Goal: Task Accomplishment & Management: Complete application form

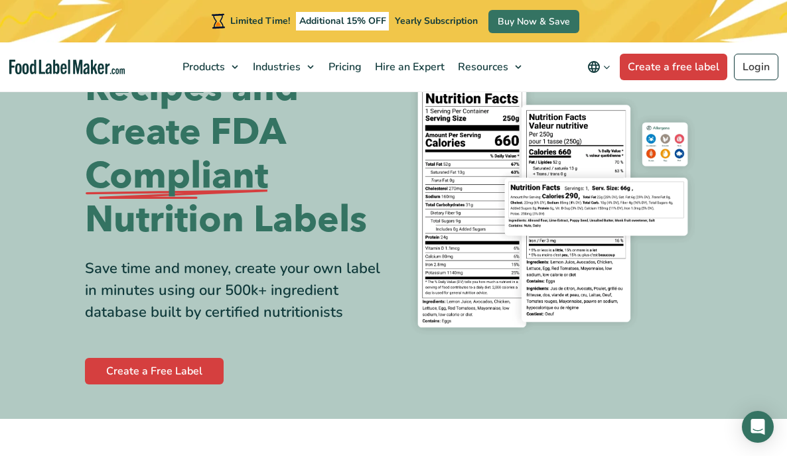
scroll to position [96, 0]
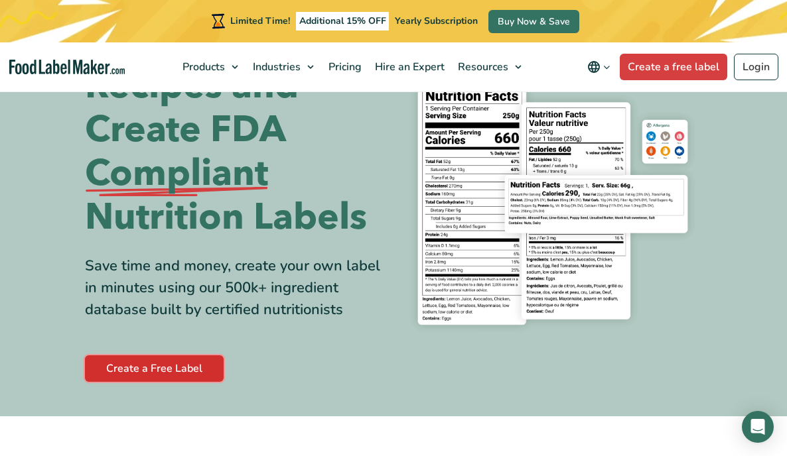
click at [162, 374] on link "Create a Free Label" at bounding box center [154, 368] width 139 height 27
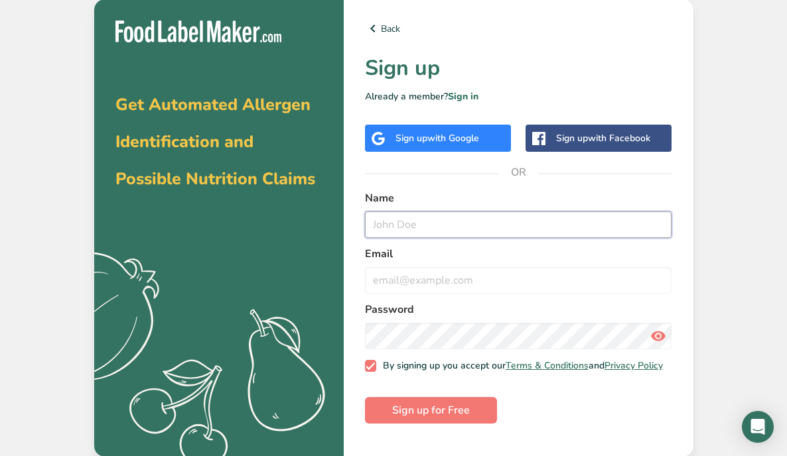
click at [406, 229] on input "text" at bounding box center [518, 225] width 307 height 27
type input "[DEMOGRAPHIC_DATA]"
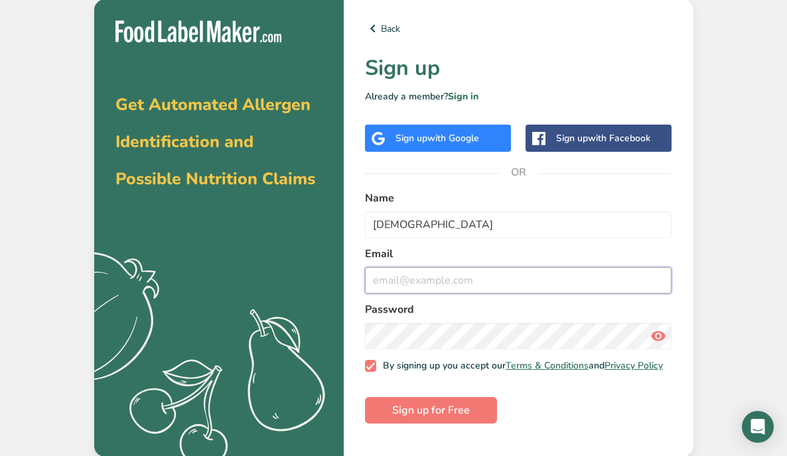
click at [414, 284] on input "email" at bounding box center [518, 280] width 307 height 27
type input "q"
type input "[EMAIL_ADDRESS][DOMAIN_NAME]"
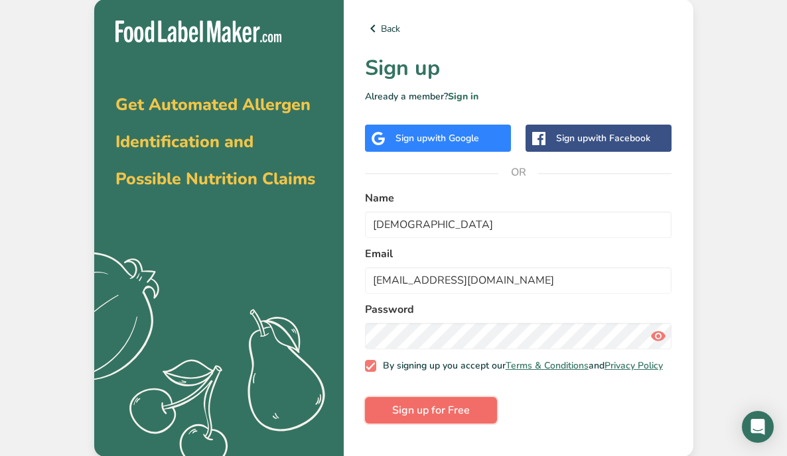
click at [401, 416] on span "Sign up for Free" at bounding box center [431, 411] width 78 height 16
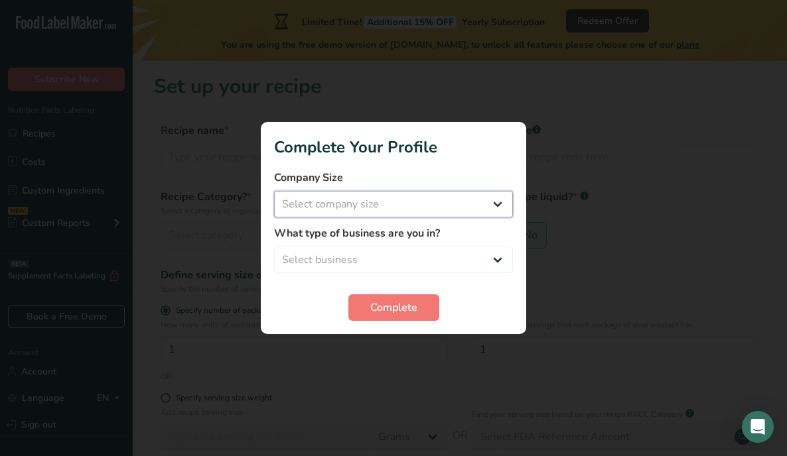
click at [440, 202] on select "Select company size Fewer than 10 Employees 10 to 50 Employees 51 to 500 Employ…" at bounding box center [393, 204] width 239 height 27
select select "1"
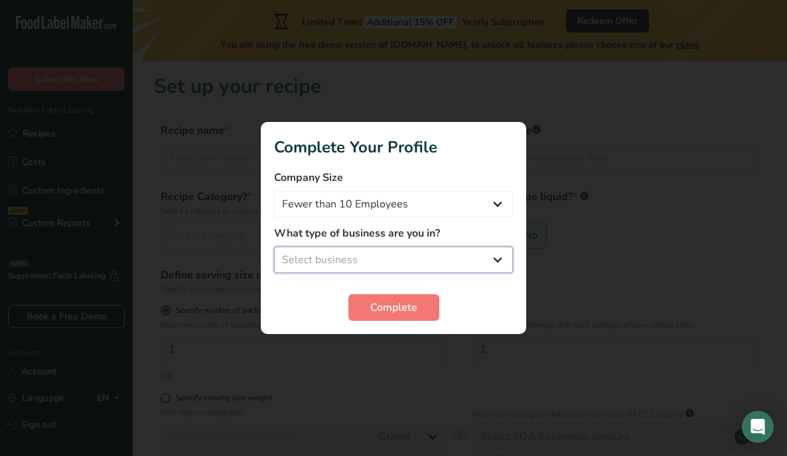
click at [410, 263] on select "Select business Packaged Food Manufacturer Restaurant & Cafe Bakery Meal Plans …" at bounding box center [393, 260] width 239 height 27
select select "1"
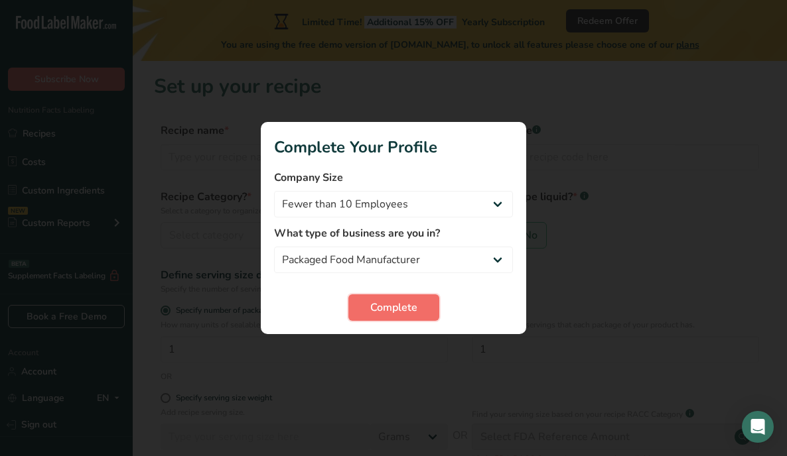
click at [391, 308] on span "Complete" at bounding box center [393, 308] width 47 height 16
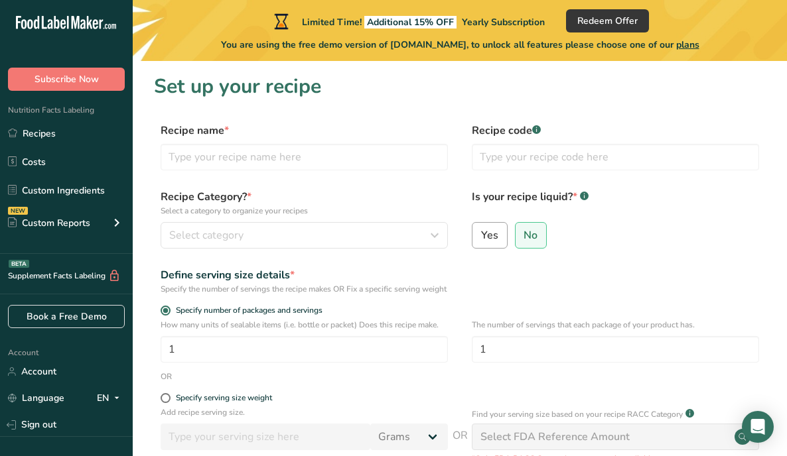
click at [491, 233] on span "Yes" at bounding box center [489, 235] width 17 height 13
click at [481, 233] on input "Yes" at bounding box center [476, 235] width 9 height 9
radio input "true"
radio input "false"
select select "22"
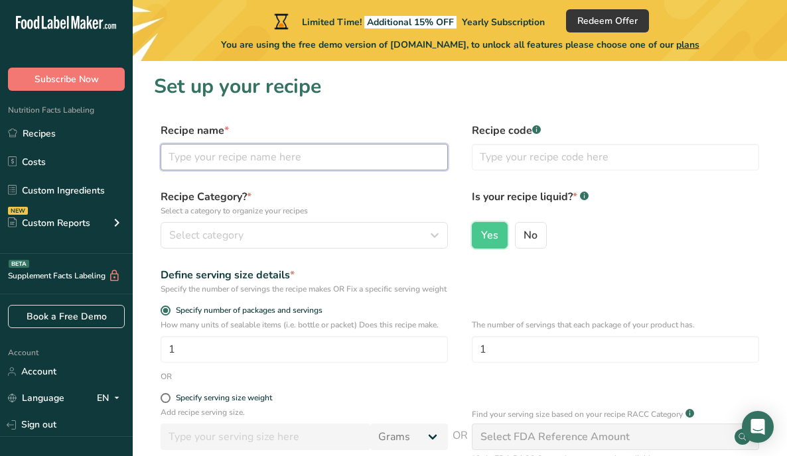
click at [216, 159] on input "text" at bounding box center [303, 157] width 287 height 27
type input "Stumptown Sting"
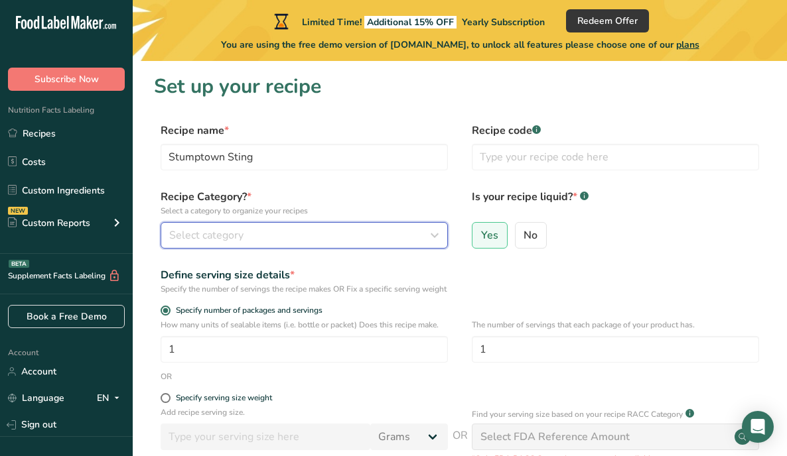
click at [221, 235] on span "Select category" at bounding box center [206, 235] width 74 height 16
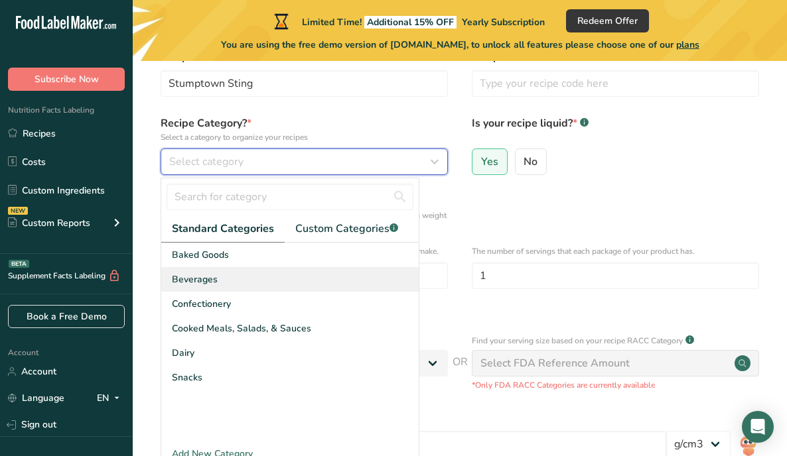
scroll to position [82, 0]
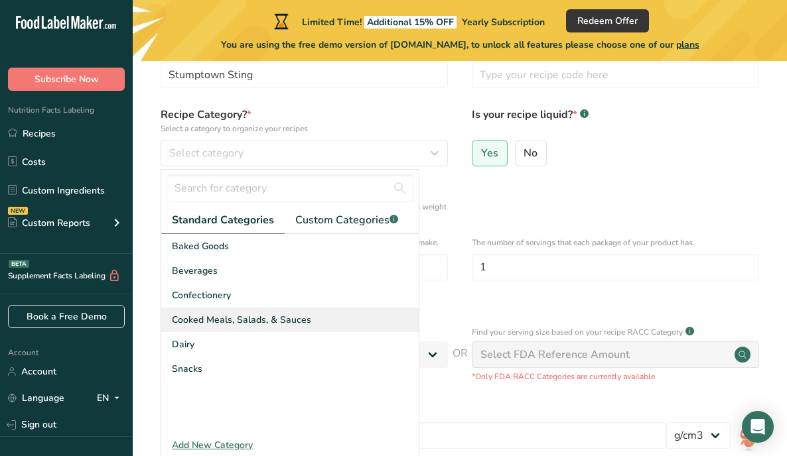
click at [259, 322] on span "Cooked Meals, Salads, & Sauces" at bounding box center [241, 320] width 139 height 14
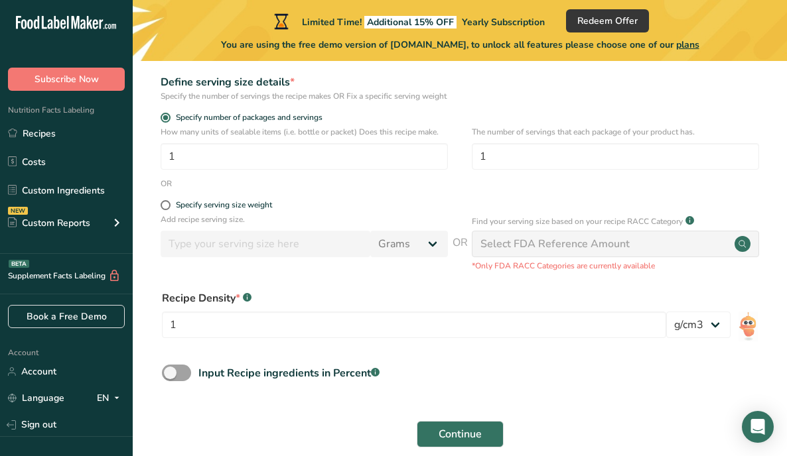
scroll to position [194, 0]
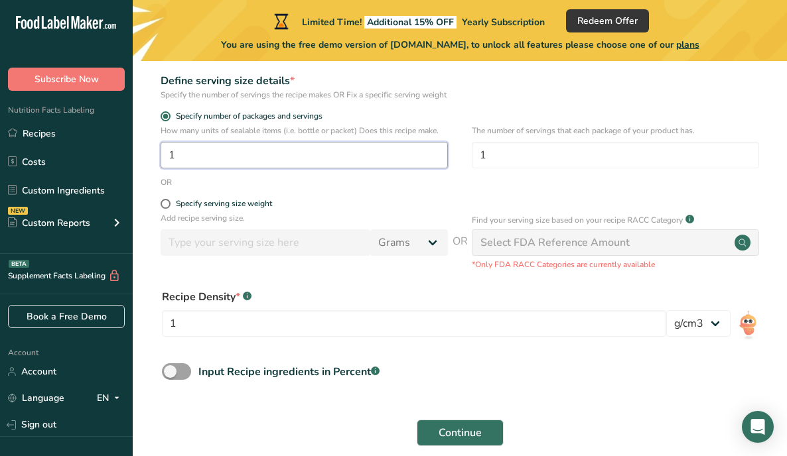
click at [259, 168] on input "1" at bounding box center [303, 155] width 287 height 27
click at [167, 209] on span at bounding box center [165, 204] width 10 height 10
click at [167, 208] on input "Specify serving size weight" at bounding box center [164, 204] width 9 height 9
radio input "true"
radio input "false"
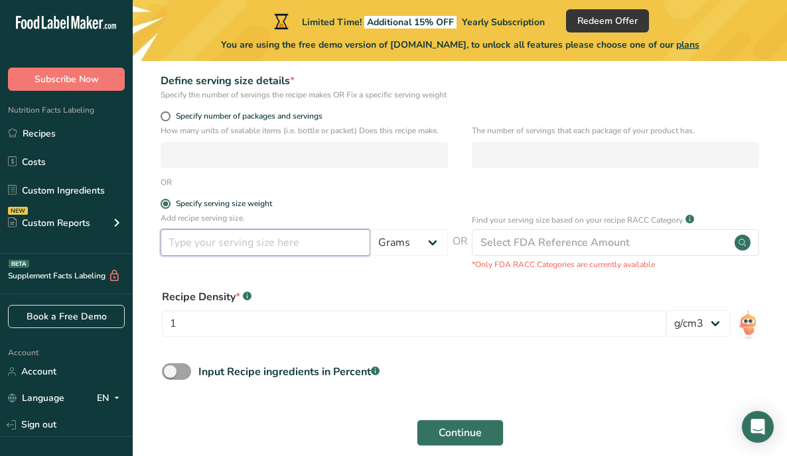
click at [278, 255] on input "number" at bounding box center [265, 242] width 210 height 27
type input "4.5"
click at [371, 296] on div "Recipe Density * .a-a{fill:#347362;}.b-a{fill:#fff;} 1 lb/ft3 g/cm3" at bounding box center [459, 317] width 611 height 72
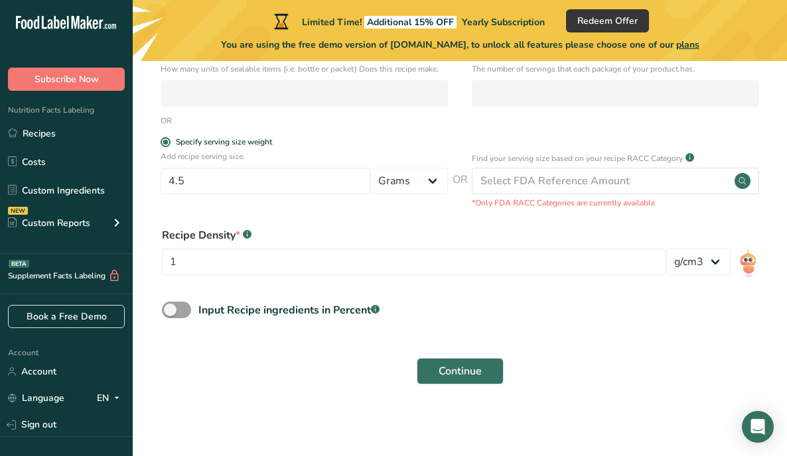
scroll to position [268, 0]
click at [716, 257] on select "lb/ft3 g/cm3" at bounding box center [698, 262] width 64 height 27
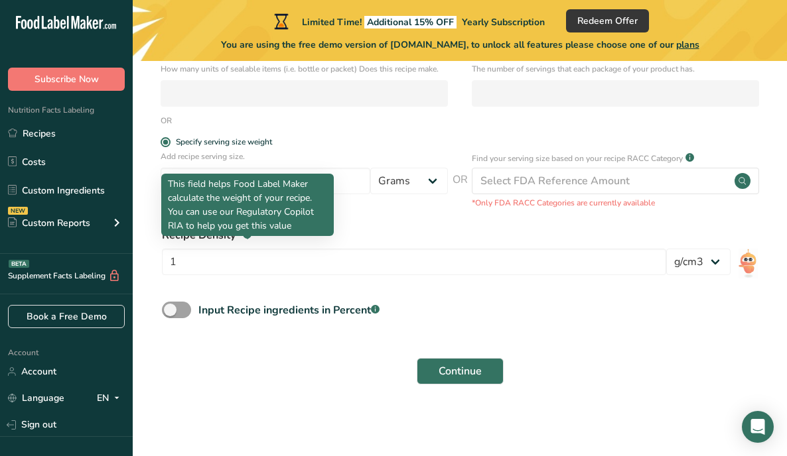
click at [247, 233] on rect at bounding box center [247, 234] width 9 height 9
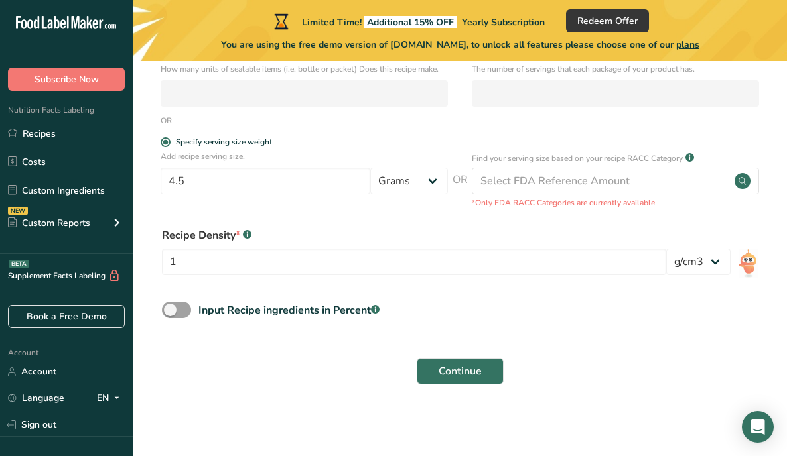
click at [247, 233] on rect at bounding box center [247, 234] width 9 height 9
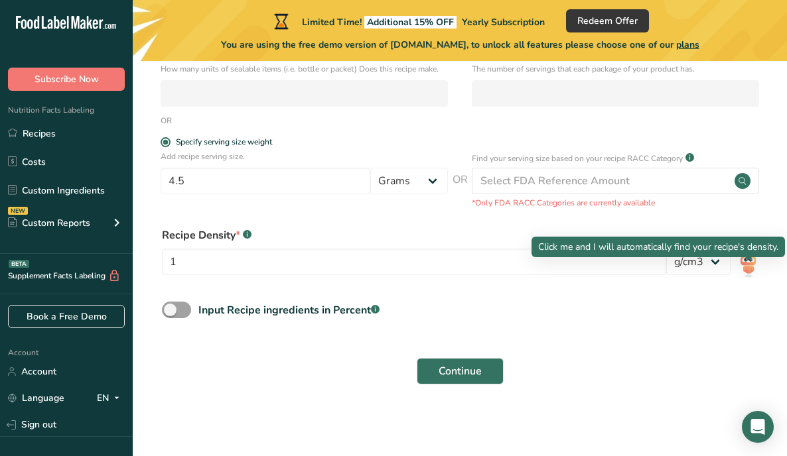
click at [745, 264] on img at bounding box center [747, 264] width 19 height 30
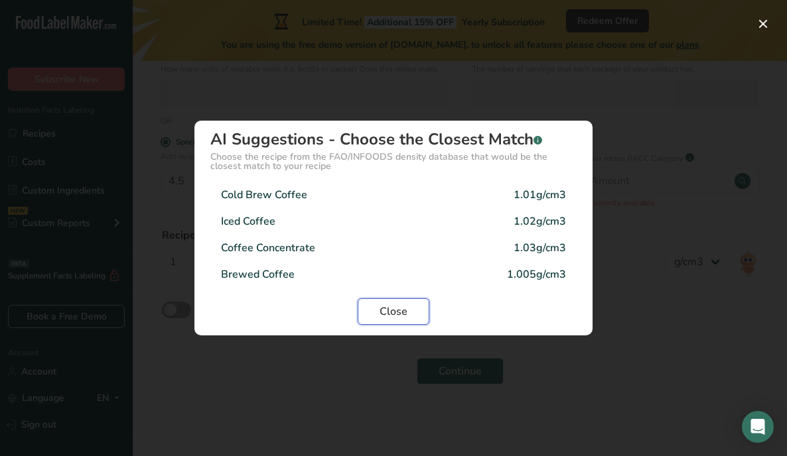
click at [388, 309] on span "Close" at bounding box center [393, 312] width 28 height 16
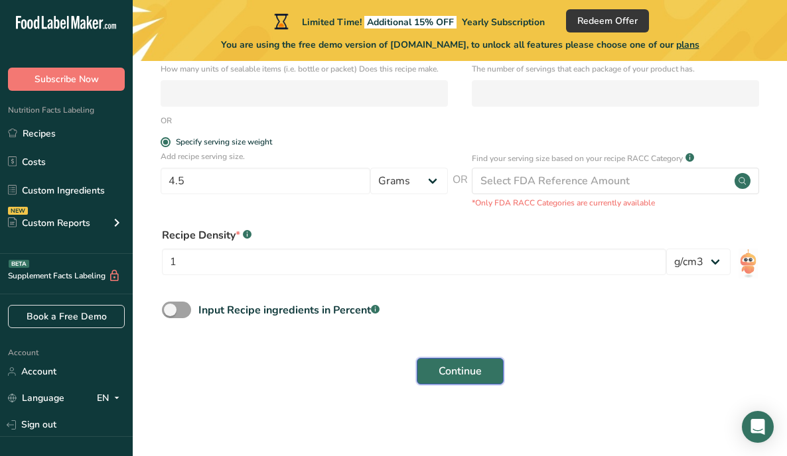
click at [459, 376] on span "Continue" at bounding box center [459, 371] width 43 height 16
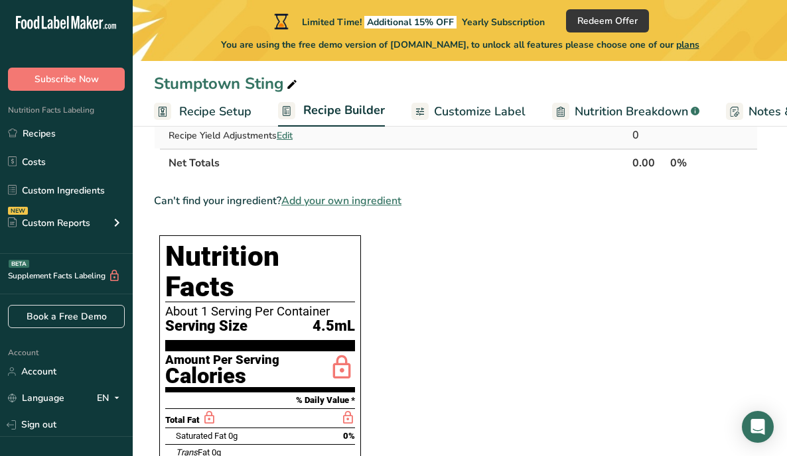
scroll to position [180, 0]
